Goal: Task Accomplishment & Management: Manage account settings

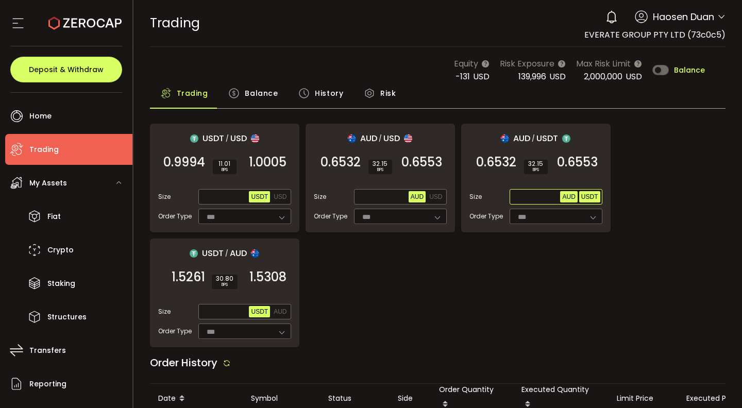
click at [595, 197] on span "USDT" at bounding box center [589, 196] width 17 height 7
click at [544, 200] on span "Max" at bounding box center [551, 196] width 18 height 9
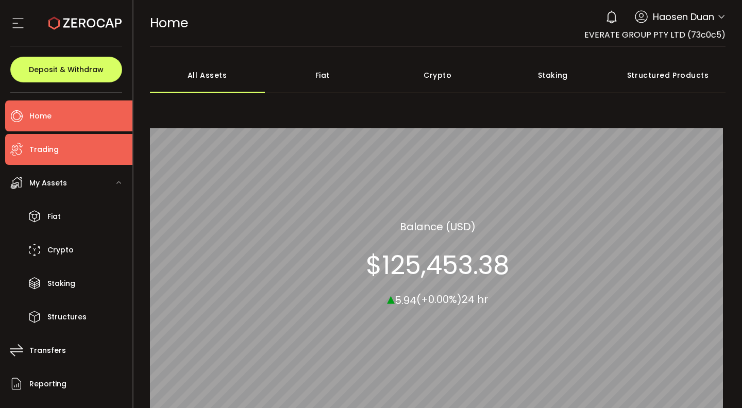
click at [82, 151] on li "Trading" at bounding box center [68, 149] width 127 height 31
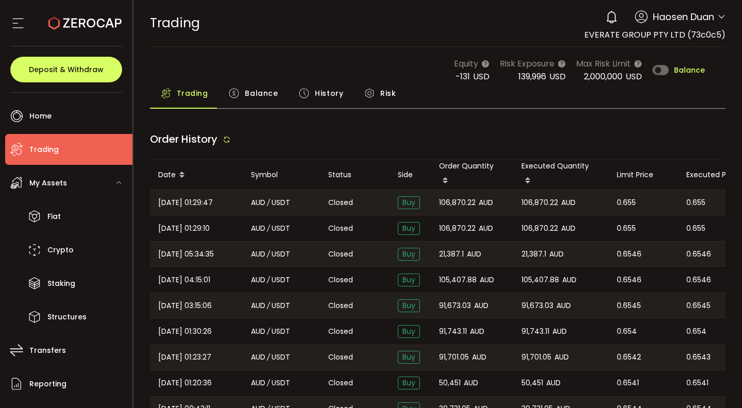
type input "***"
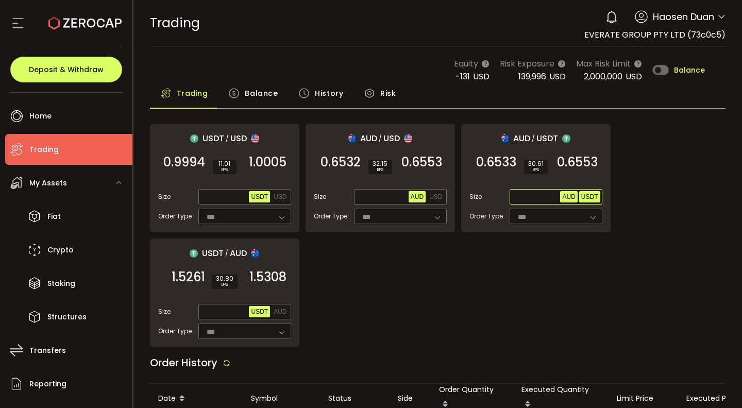
click at [587, 198] on span "USDT" at bounding box center [589, 196] width 17 height 7
click at [541, 196] on input "text" at bounding box center [536, 197] width 49 height 11
type input "******"
click at [577, 162] on span "0.6553" at bounding box center [577, 162] width 41 height 10
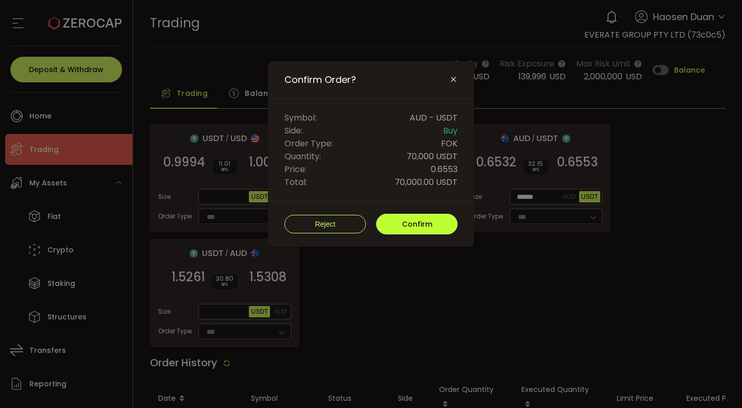
click at [432, 226] on button "Confirm" at bounding box center [416, 224] width 81 height 21
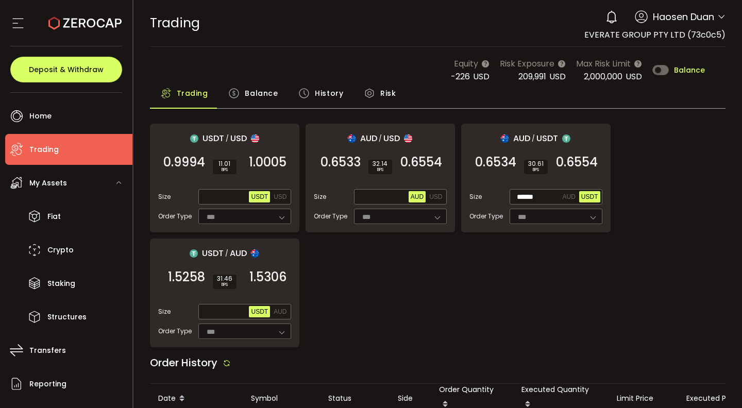
click at [281, 55] on main "Equity -226 USD Risk Exposure 209,991 USD Max Risk Limit 2,000,000 USD Balance …" at bounding box center [437, 376] width 609 height 659
click at [259, 96] on span "Balance" at bounding box center [261, 93] width 33 height 21
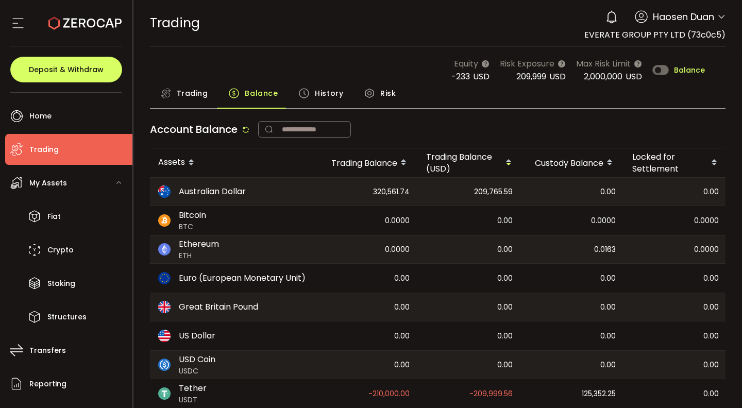
scroll to position [38, 0]
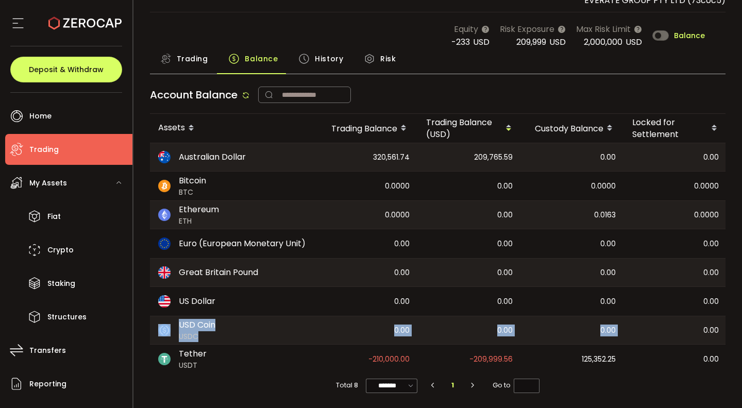
drag, startPoint x: 651, startPoint y: 314, endPoint x: 676, endPoint y: 337, distance: 33.6
click at [742, 314] on html "#icon-aud_portfolio .cls-1 { font-size: 12px; fill: #fdfbfb; font-family: "Adob…" at bounding box center [371, 204] width 742 height 408
drag, startPoint x: 681, startPoint y: 327, endPoint x: 733, endPoint y: 338, distance: 53.3
click at [741, 332] on section "PDF is being processed and will download to your computer TRADING Buy Power $0.…" at bounding box center [437, 204] width 609 height 408
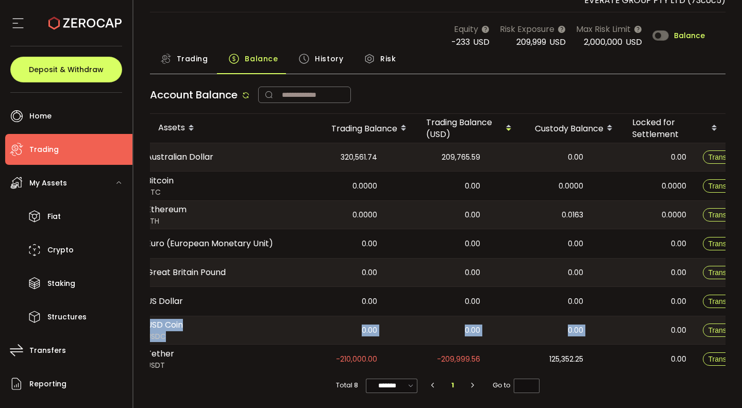
scroll to position [0, 32]
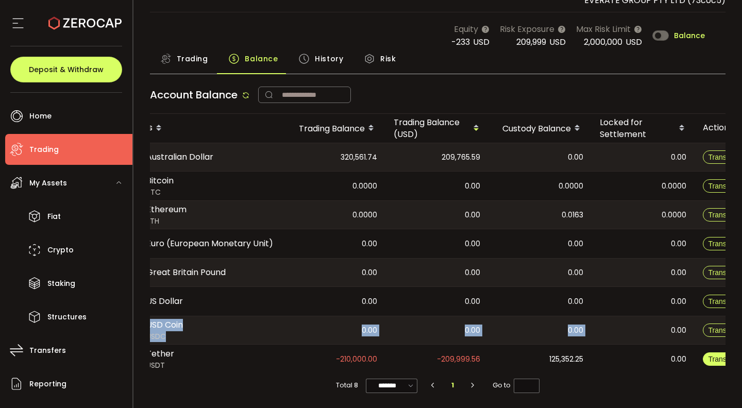
click at [711, 355] on span "Transfer" at bounding box center [722, 359] width 27 height 8
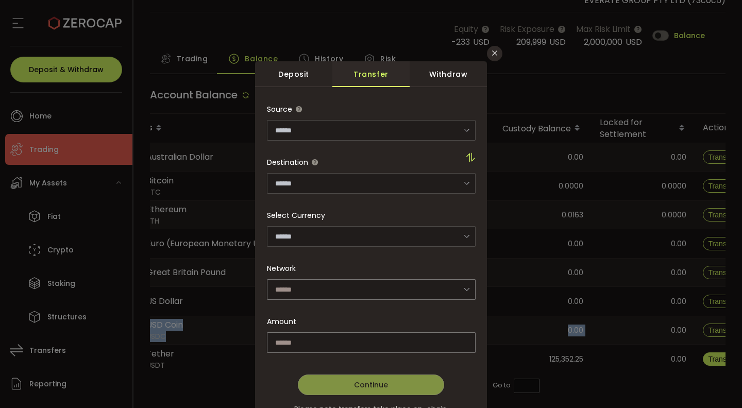
type input "**********"
type input "****"
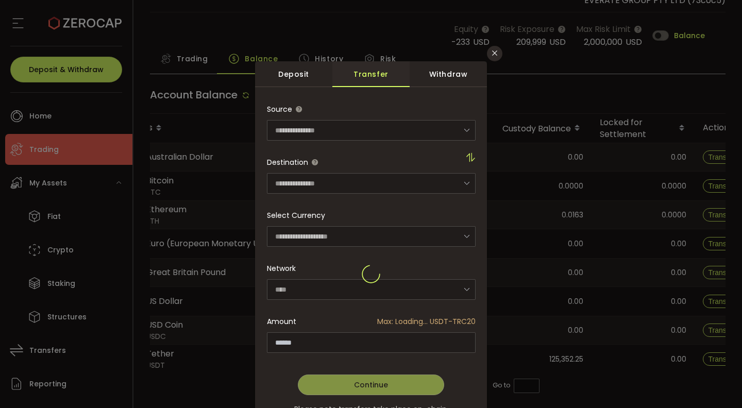
click at [463, 287] on div "dialog" at bounding box center [371, 275] width 209 height 25
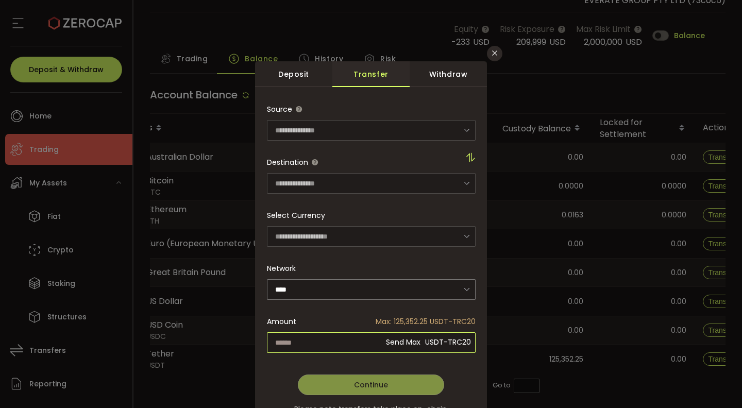
click at [356, 338] on input "dialog" at bounding box center [371, 342] width 209 height 21
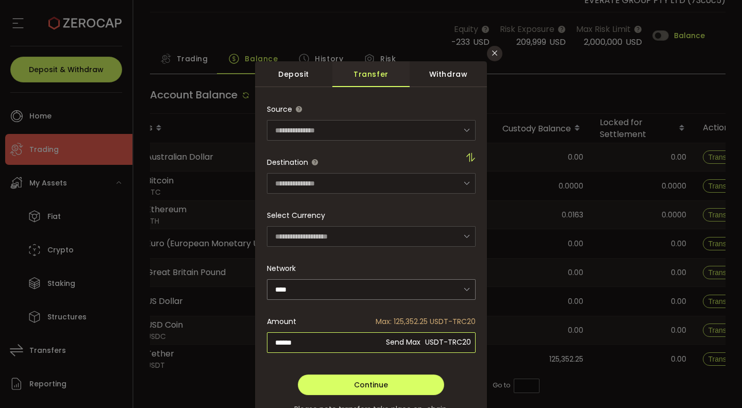
type input "*******"
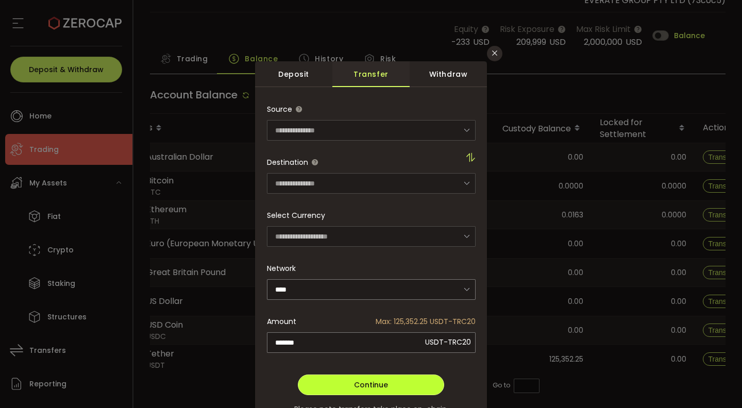
click at [403, 384] on button "Continue" at bounding box center [371, 385] width 146 height 21
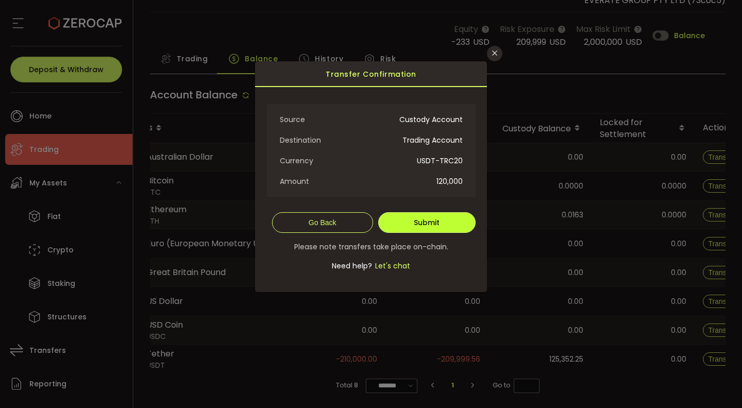
click at [424, 224] on span "Submit" at bounding box center [427, 223] width 26 height 10
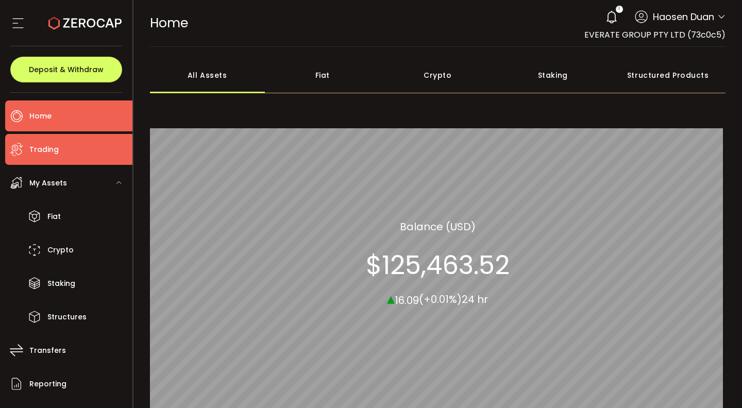
click at [105, 144] on li "Trading" at bounding box center [68, 149] width 127 height 31
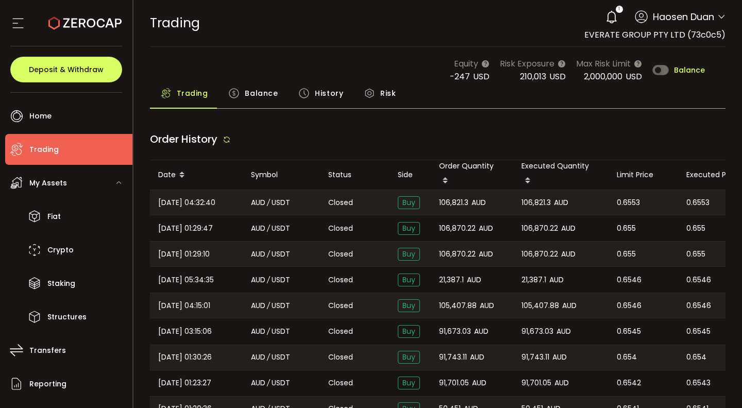
type input "***"
click at [614, 18] on icon at bounding box center [612, 17] width 14 height 14
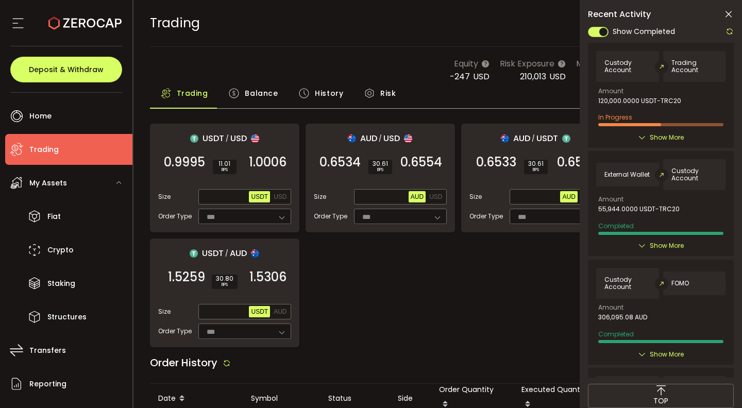
click at [442, 56] on main "Equity -247 USD Risk Exposure 210,013 USD Max Risk Limit 2,000,000 USD Balance …" at bounding box center [437, 376] width 609 height 659
click at [448, 39] on div "TRADING Buy Power $0.00 USD Trading Trading Your verification is pending 1 Haos…" at bounding box center [438, 23] width 576 height 46
click at [378, 44] on div "TRADING Buy Power $0.00 USD Trading Trading Your verification is pending 1 Haos…" at bounding box center [438, 23] width 576 height 46
click at [735, 13] on div "Recent Activity Show Completed Custody Account Trading Account Amount 120,000.0…" at bounding box center [661, 224] width 162 height 449
click at [732, 14] on icon at bounding box center [729, 14] width 10 height 10
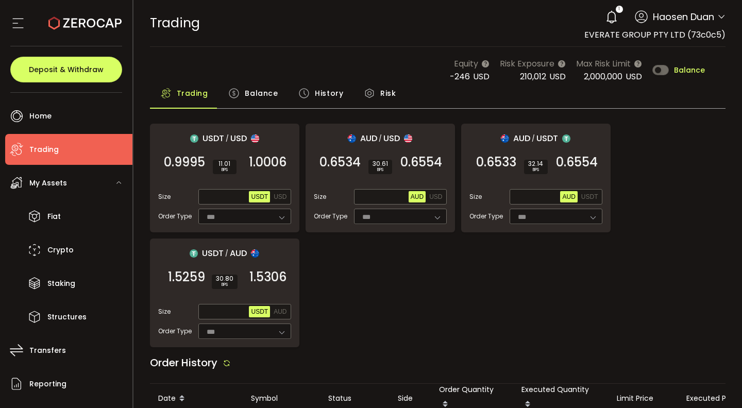
click at [336, 47] on main "Equity -246 USD Risk Exposure 210,012 USD Max Risk Limit 2,000,000 USD Balance …" at bounding box center [437, 376] width 609 height 659
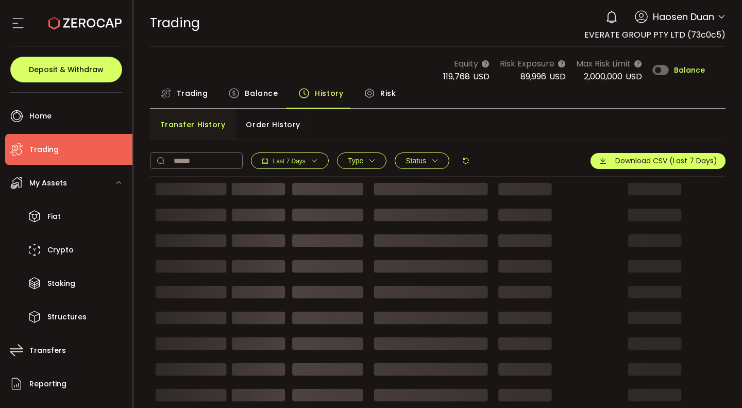
click at [261, 98] on span "Balance" at bounding box center [261, 93] width 33 height 21
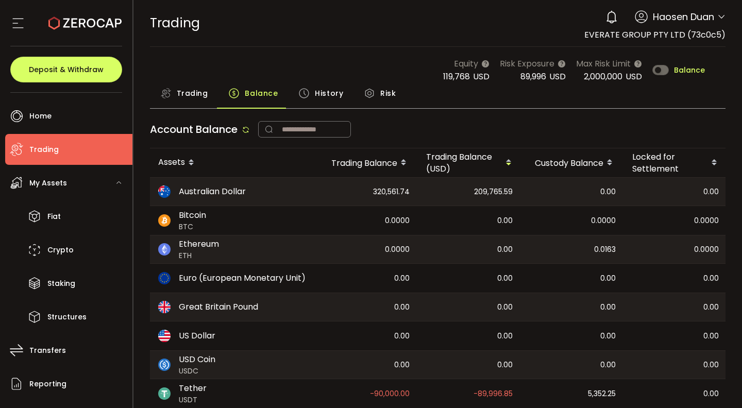
click at [742, 208] on html "#icon-aud_portfolio .cls-1 { font-size: 12px; fill: #fdfbfb; font-family: "Adob…" at bounding box center [371, 204] width 742 height 408
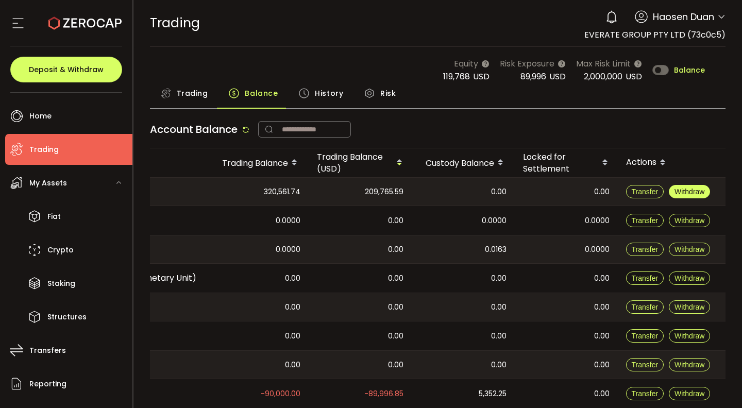
drag, startPoint x: 671, startPoint y: 183, endPoint x: 681, endPoint y: 189, distance: 11.5
click at [672, 183] on div "Transfer Withdraw" at bounding box center [672, 192] width 108 height 28
click at [681, 189] on span "Withdraw" at bounding box center [690, 192] width 30 height 8
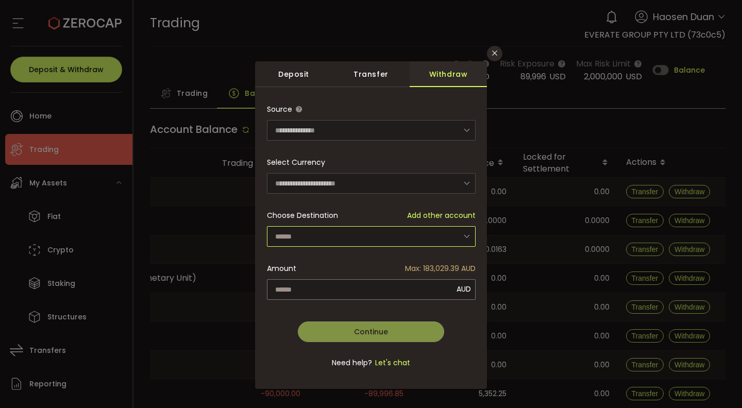
click at [434, 232] on input "dialog" at bounding box center [371, 236] width 209 height 21
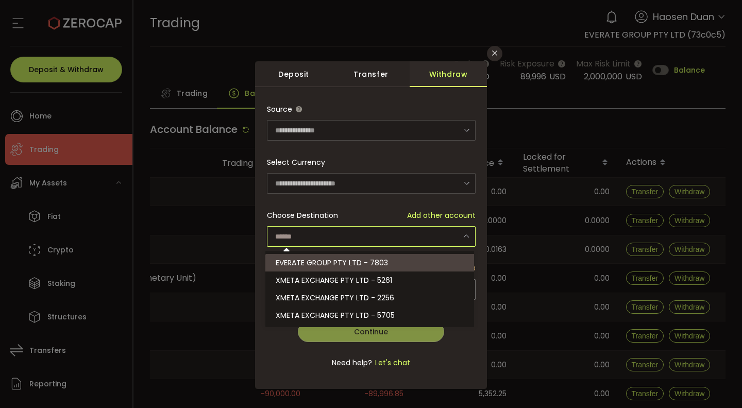
click at [433, 257] on li "EVERATE GROUP PTY LTD - 7803" at bounding box center [371, 263] width 212 height 18
type input "**********"
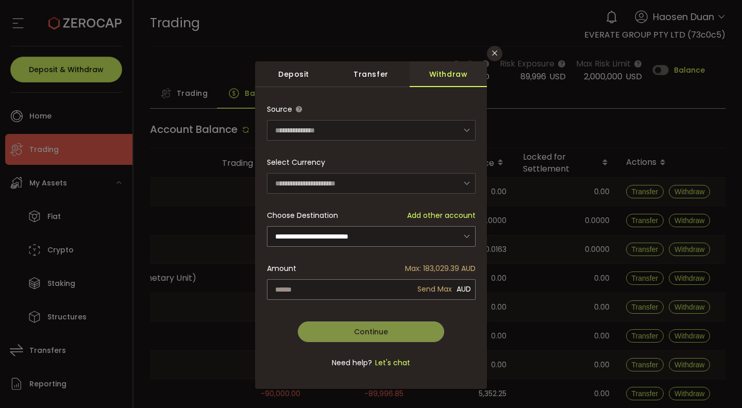
click at [431, 287] on div "**********" at bounding box center [371, 242] width 209 height 286
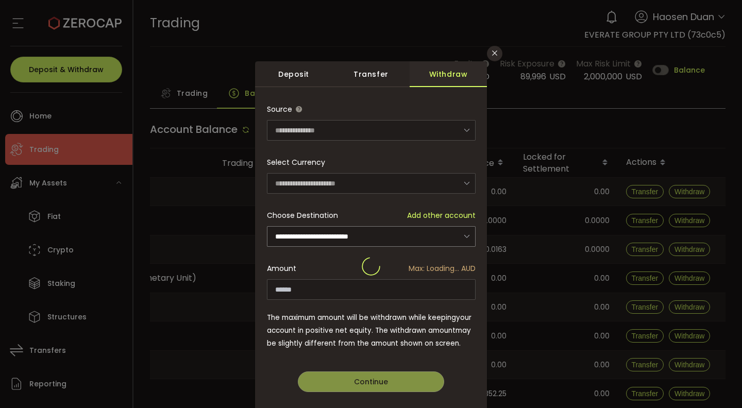
type input "**********"
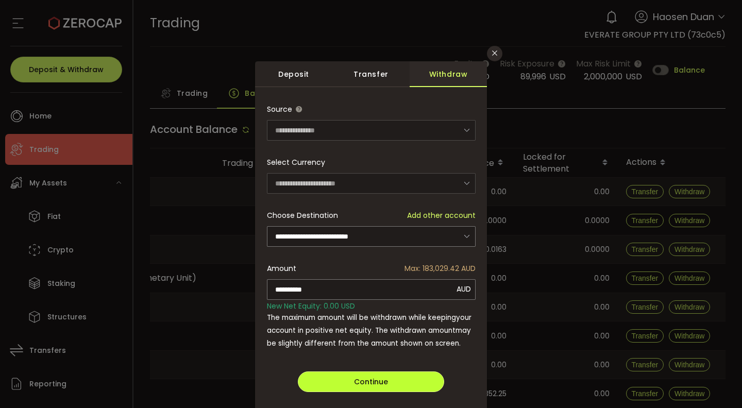
click at [385, 377] on span "Continue" at bounding box center [371, 382] width 34 height 10
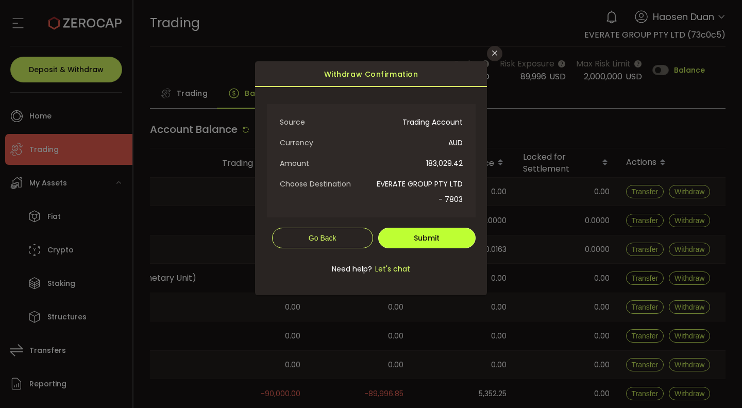
click at [427, 240] on span "Submit" at bounding box center [427, 238] width 26 height 10
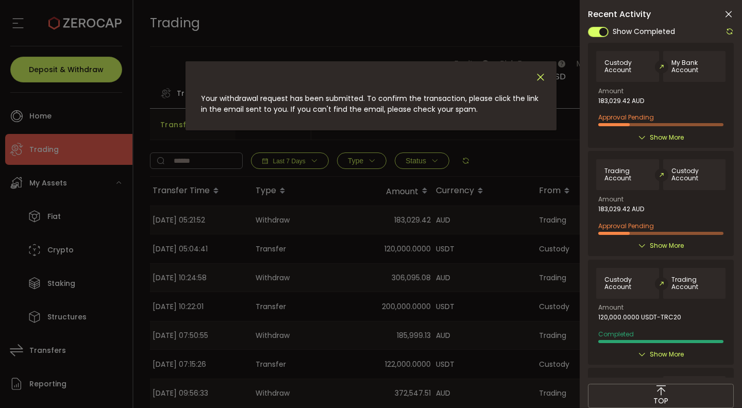
click at [539, 76] on icon "Close" at bounding box center [540, 77] width 11 height 11
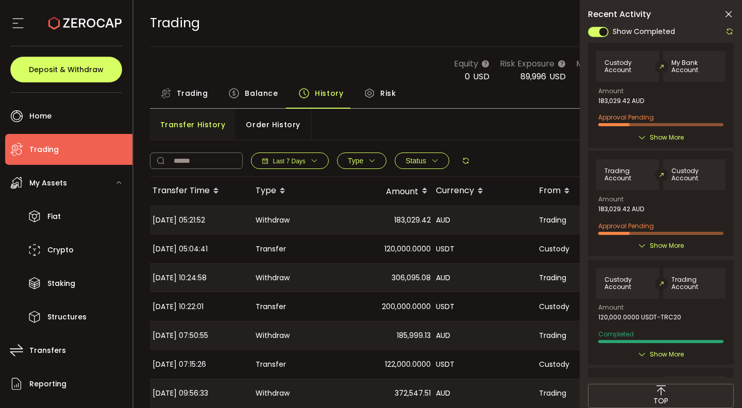
click at [728, 12] on icon at bounding box center [729, 14] width 10 height 10
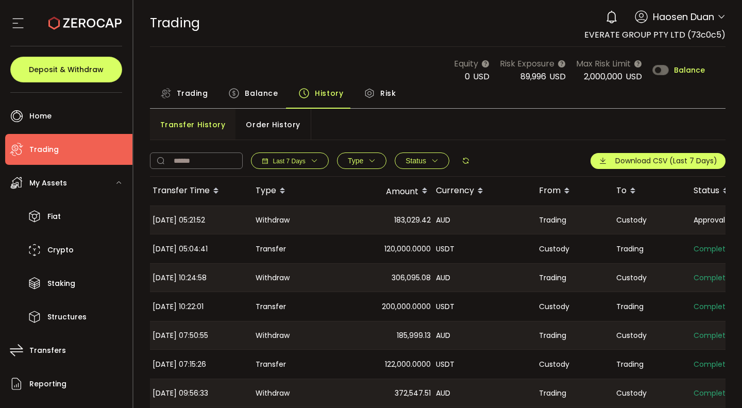
click at [385, 56] on main "Equity 0 USD Risk Exposure 89,996 USD Max Risk Limit 2,000,000 USD Balance Trad…" at bounding box center [437, 288] width 609 height 482
